Goal: Navigation & Orientation: Find specific page/section

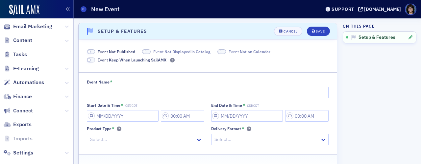
scroll to position [222, 0]
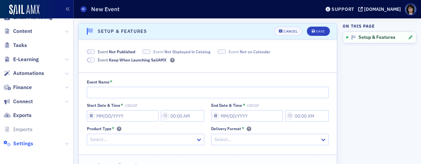
click at [26, 142] on span "Settings" at bounding box center [23, 143] width 20 height 7
select select "US"
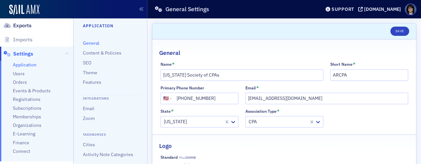
scroll to position [225, 0]
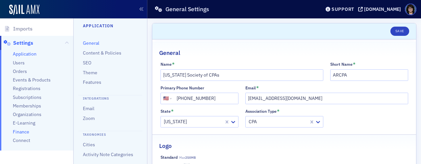
click at [27, 134] on span "Finance" at bounding box center [21, 132] width 16 height 6
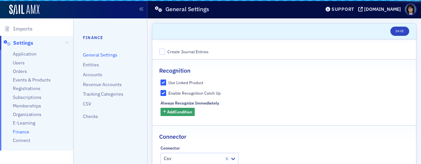
click at [26, 130] on span "Finance" at bounding box center [21, 132] width 16 height 6
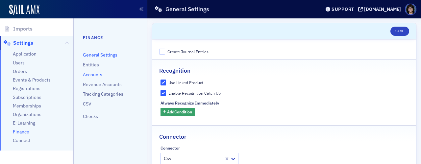
click at [88, 75] on link "Accounts" at bounding box center [92, 75] width 19 height 6
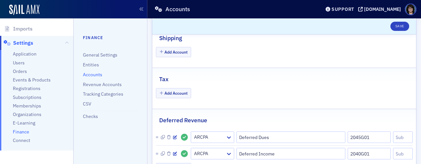
scroll to position [243, 0]
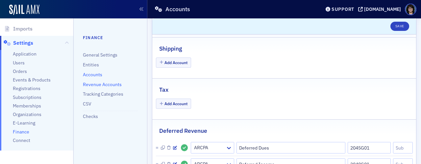
click at [93, 83] on link "Revenue Accounts" at bounding box center [102, 85] width 39 height 6
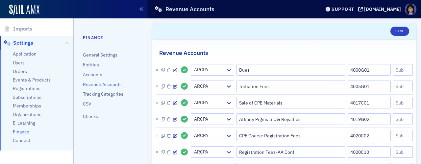
click at [18, 67] on ul "Application Users Orders Events & Products Registrations Subscriptions Membersh…" at bounding box center [36, 100] width 73 height 101
click at [19, 69] on span "Orders" at bounding box center [20, 71] width 14 height 6
click at [20, 71] on span "Orders" at bounding box center [20, 71] width 14 height 6
